Goal: Transaction & Acquisition: Obtain resource

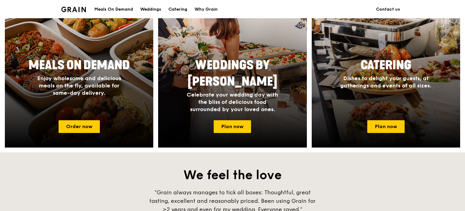
scroll to position [277, 0]
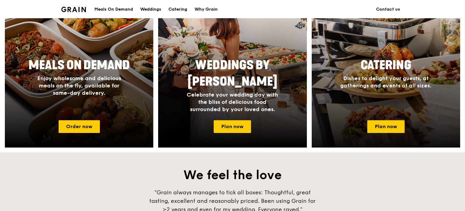
click at [354, 57] on div "Catering Dishes to delight your guests, at gatherings and events of all sizes." at bounding box center [385, 73] width 121 height 37
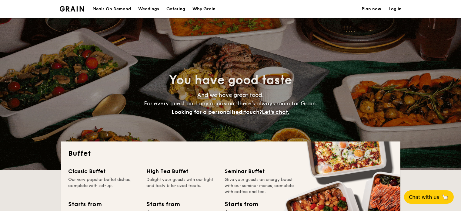
select select
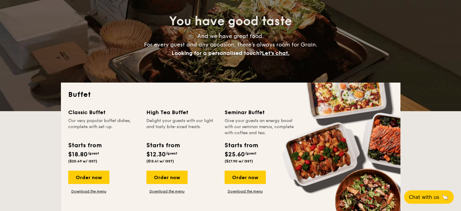
scroll to position [58, 0]
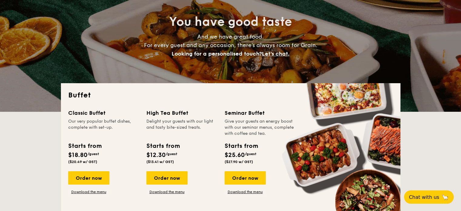
click at [85, 194] on div "Order now Download the menu" at bounding box center [103, 182] width 71 height 23
click at [86, 193] on link "Download the menu" at bounding box center [88, 191] width 41 height 5
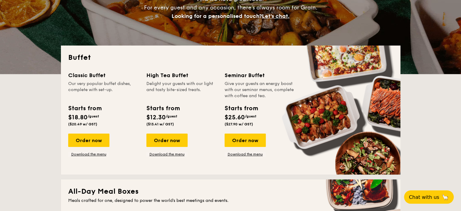
scroll to position [96, 0]
